Goal: Communication & Community: Ask a question

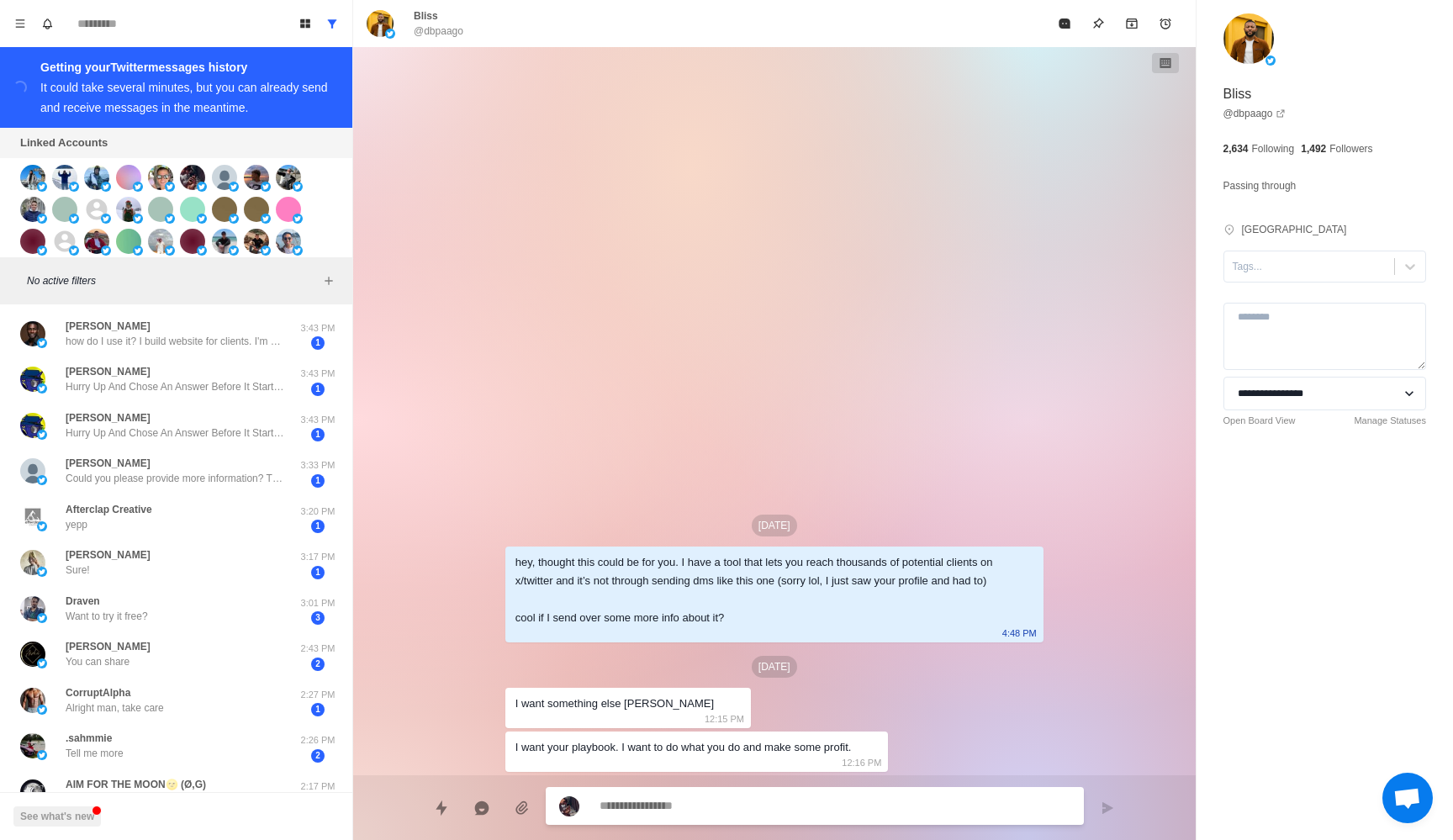
scroll to position [199, 0]
type textarea "*"
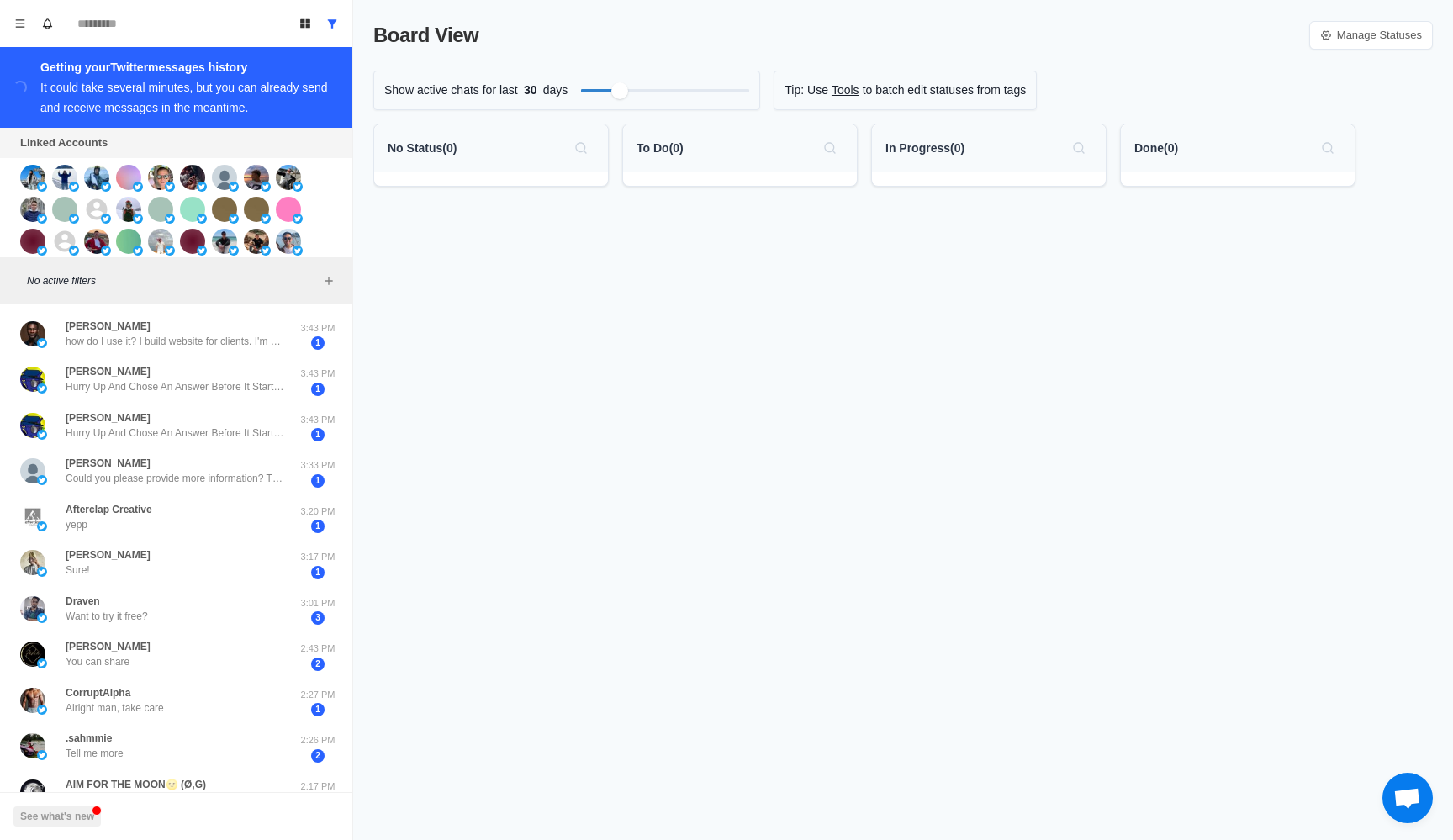
scroll to position [199, 0]
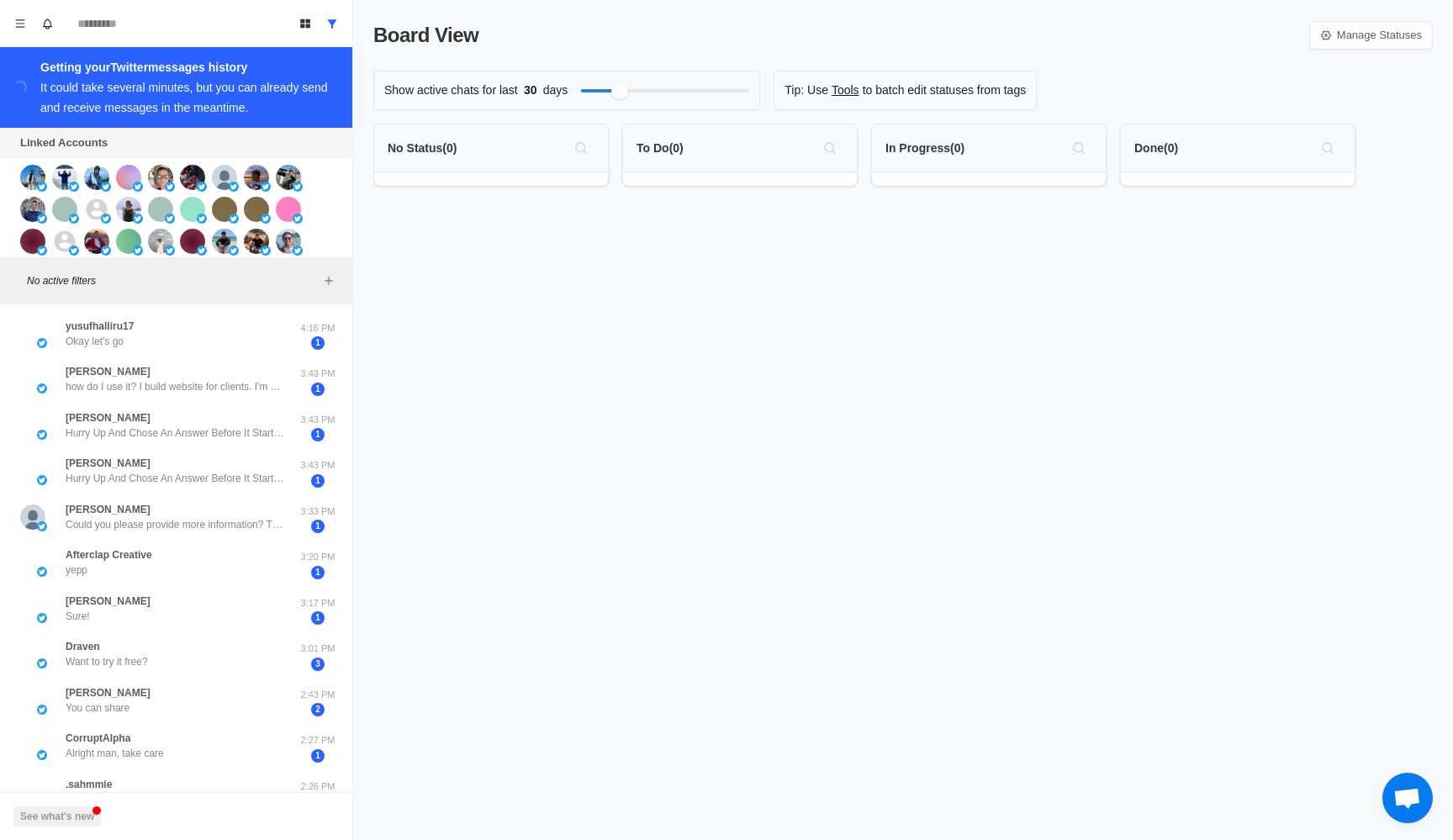
scroll to position [199, 0]
